Goal: Task Accomplishment & Management: Use online tool/utility

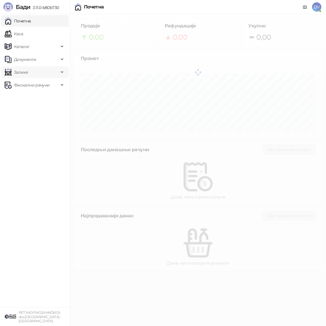
click at [33, 71] on span "Залихе" at bounding box center [32, 72] width 54 height 12
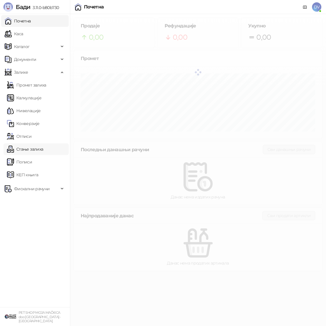
click at [35, 147] on link "Стање залиха" at bounding box center [25, 149] width 36 height 12
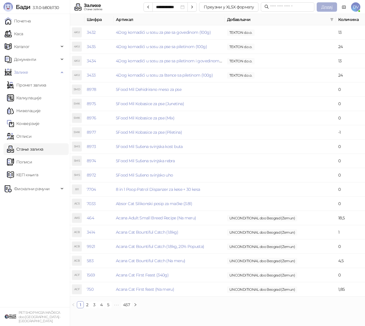
click at [332, 7] on span "Додај" at bounding box center [327, 6] width 11 height 5
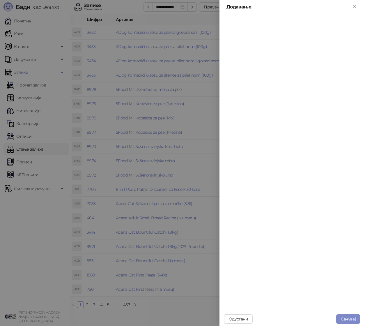
click at [157, 60] on div at bounding box center [182, 163] width 365 height 326
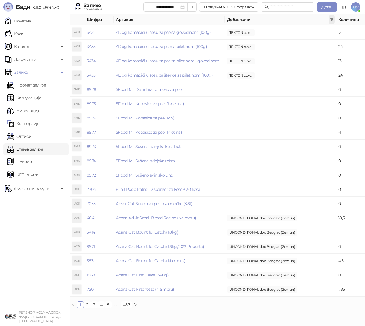
click at [334, 20] on icon "filter" at bounding box center [331, 19] width 3 height 3
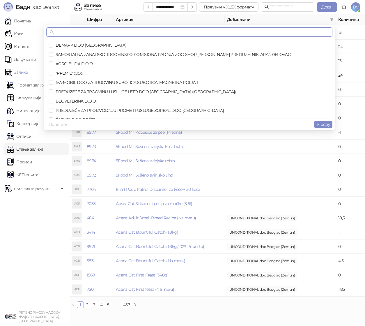
click at [144, 34] on input "text" at bounding box center [192, 32] width 274 height 6
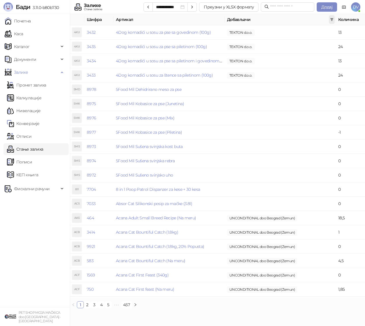
click at [333, 20] on icon "filter" at bounding box center [331, 19] width 3 height 3
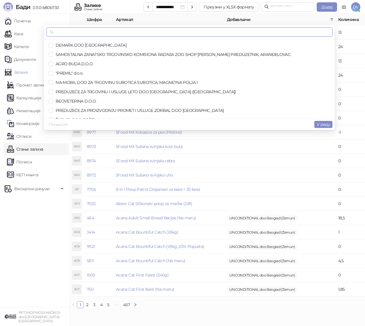
click at [265, 35] on input "text" at bounding box center [192, 32] width 274 height 6
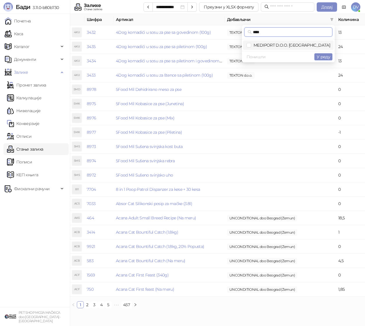
type input "****"
click at [287, 42] on span "MEDIPORT D.O.O. [GEOGRAPHIC_DATA]" at bounding box center [289, 45] width 84 height 6
click at [324, 58] on span "У реду" at bounding box center [323, 56] width 13 height 5
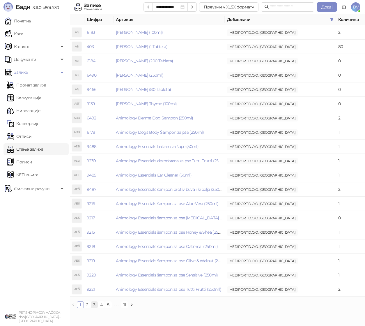
click at [91, 304] on li "3" at bounding box center [94, 304] width 7 height 7
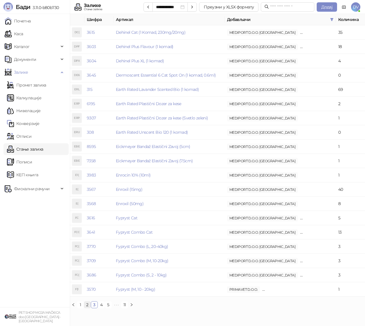
click at [86, 304] on link "2" at bounding box center [87, 305] width 6 height 6
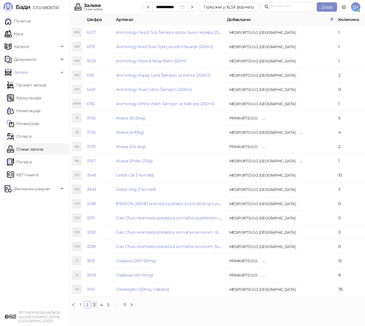
click at [94, 305] on link "3" at bounding box center [94, 305] width 6 height 6
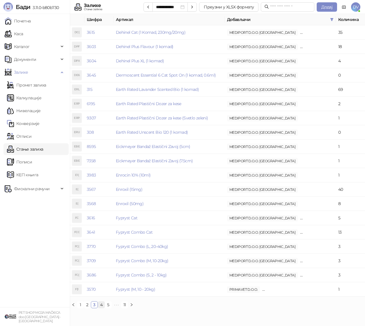
click at [100, 305] on link "4" at bounding box center [101, 305] width 6 height 6
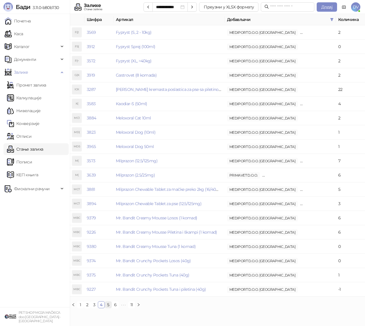
click at [109, 306] on link "5" at bounding box center [108, 305] width 6 height 6
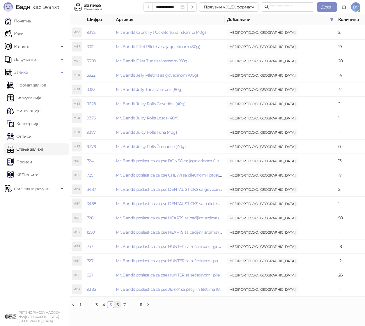
click at [118, 304] on link "6" at bounding box center [117, 305] width 6 height 6
click at [119, 306] on link "7" at bounding box center [117, 305] width 6 height 6
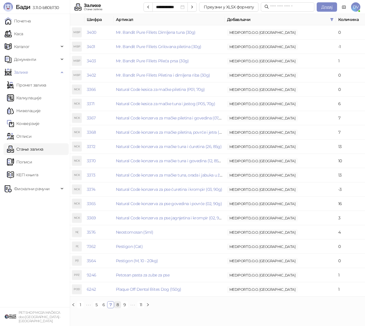
click at [118, 305] on link "8" at bounding box center [117, 305] width 6 height 6
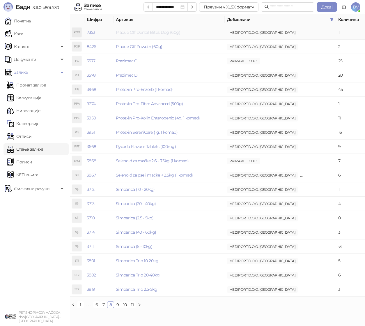
click at [160, 32] on link "Plaque Off Dental Bites Dog (60g)" at bounding box center [148, 32] width 64 height 5
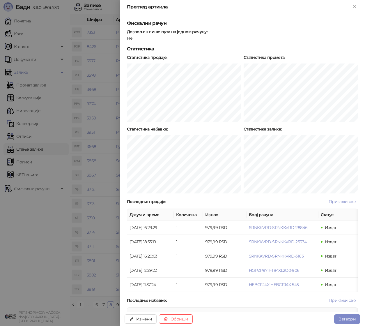
scroll to position [276, 0]
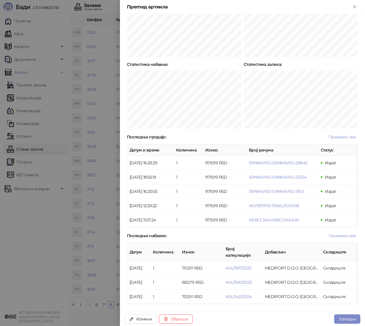
click at [94, 105] on div at bounding box center [182, 163] width 365 height 326
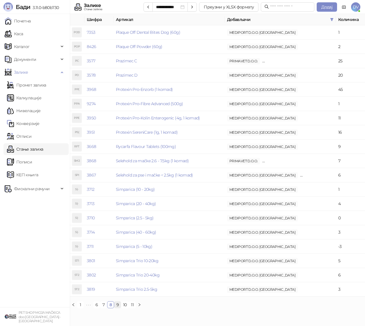
click at [118, 304] on link "9" at bounding box center [117, 305] width 6 height 6
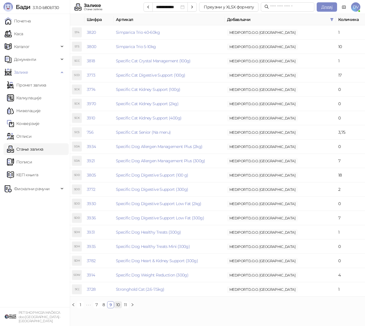
click at [118, 305] on link "10" at bounding box center [117, 305] width 7 height 6
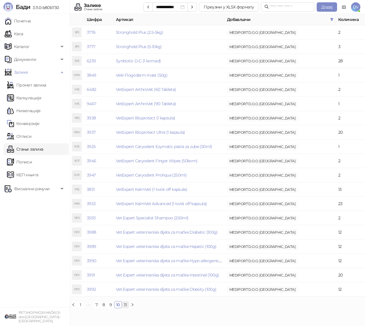
click at [125, 305] on link "11" at bounding box center [125, 305] width 6 height 6
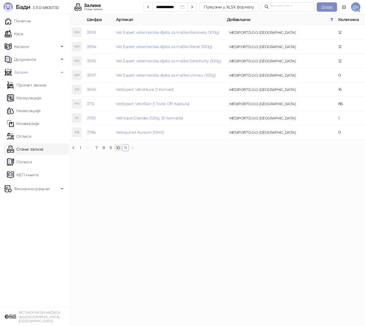
click at [119, 150] on link "10" at bounding box center [117, 147] width 7 height 6
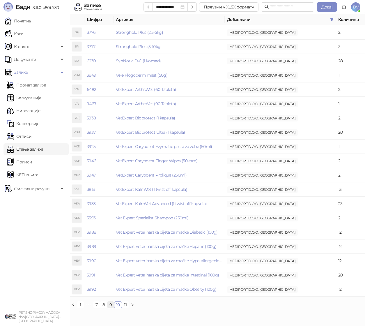
click at [109, 302] on link "9" at bounding box center [110, 305] width 6 height 6
